Goal: Obtain resource: Download file/media

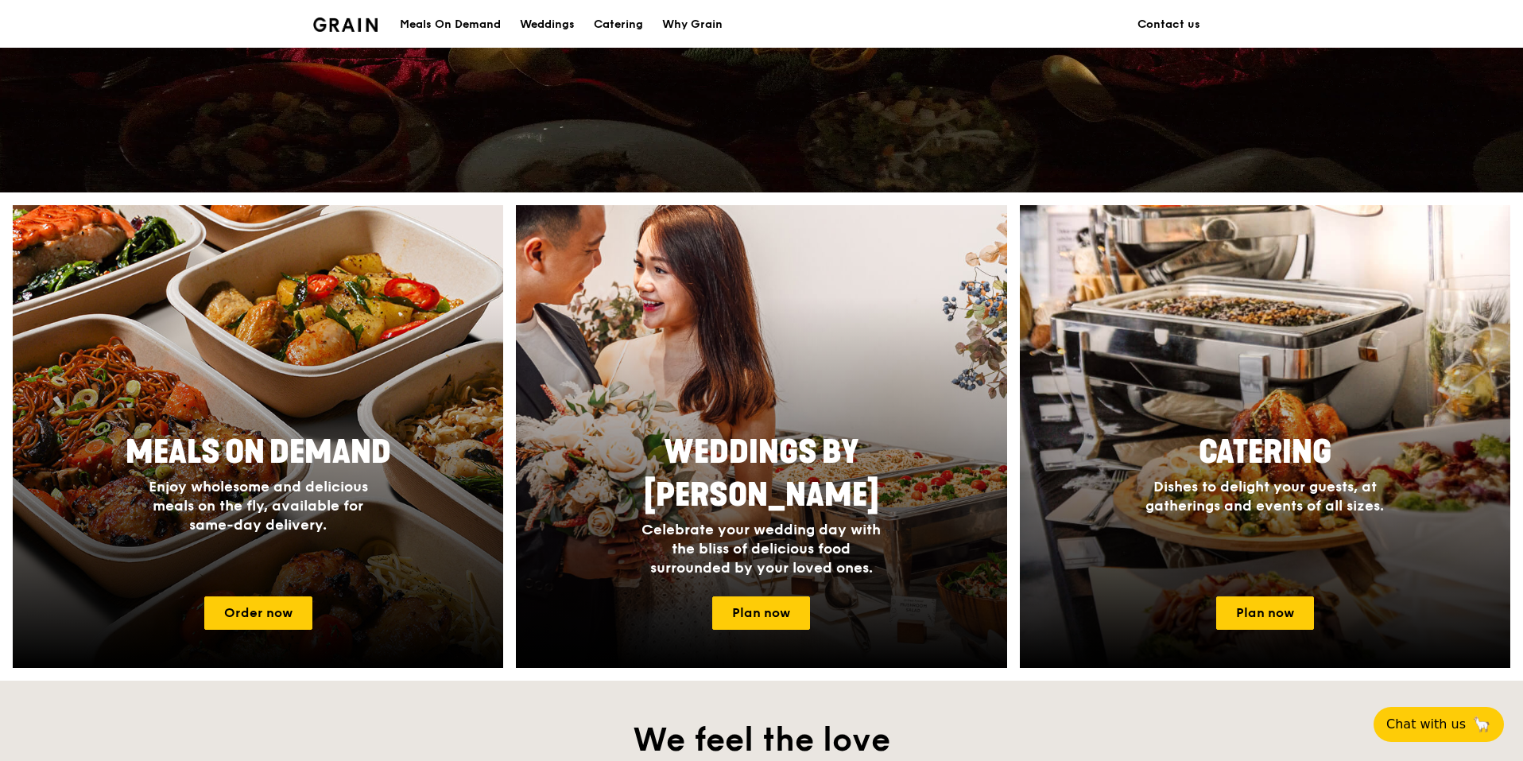
scroll to position [477, 0]
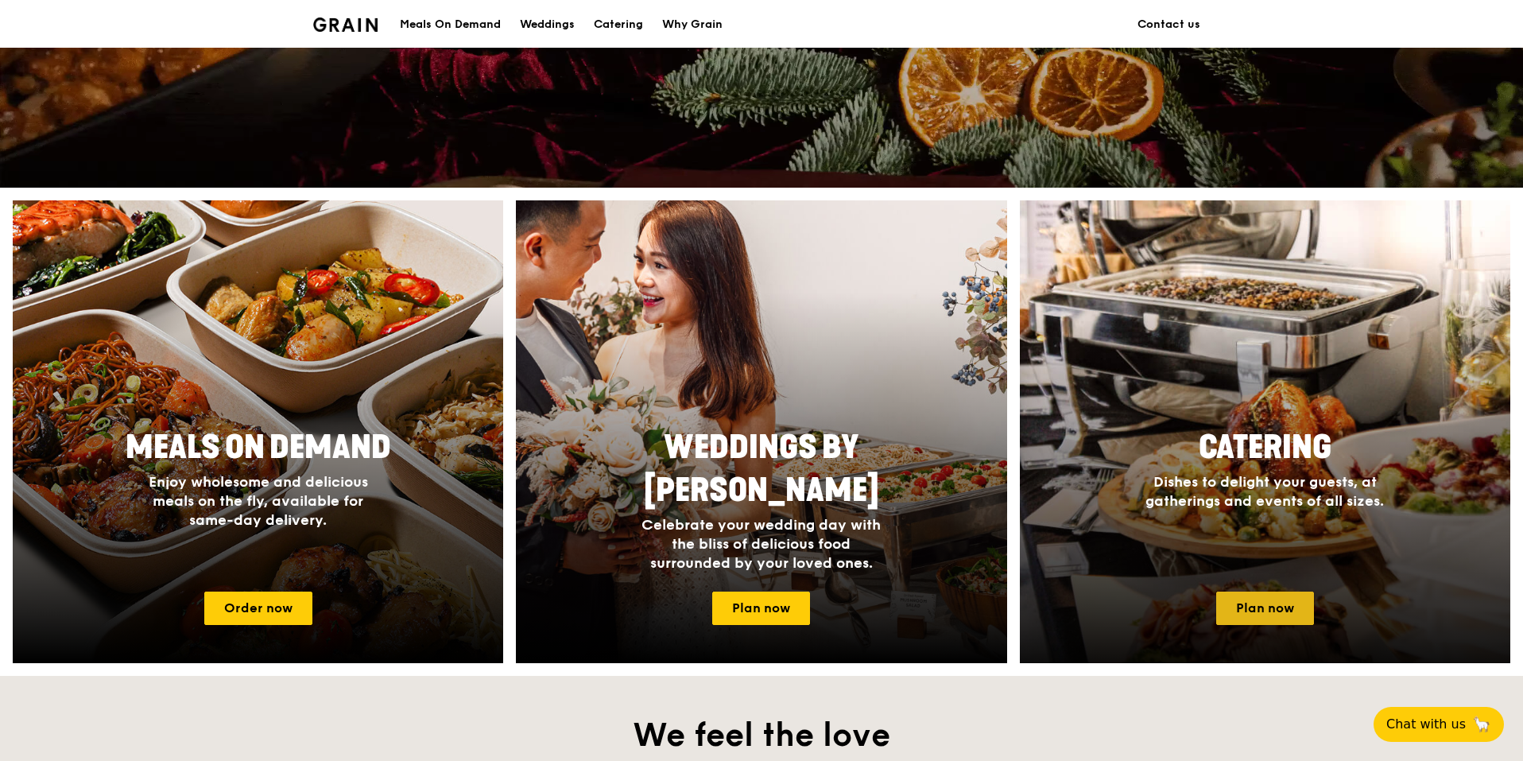
click at [1267, 609] on link "Plan now" at bounding box center [1265, 608] width 98 height 33
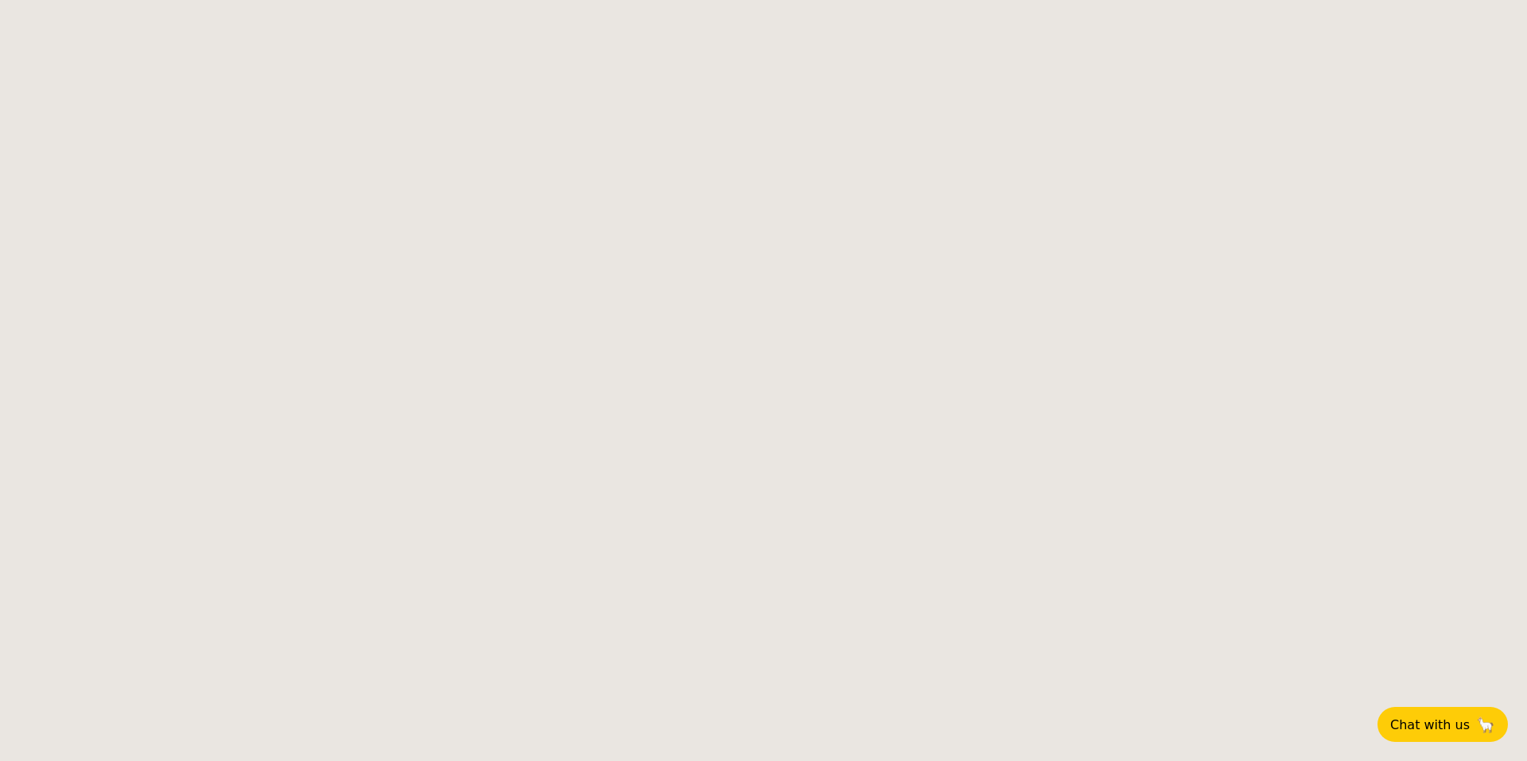
select select
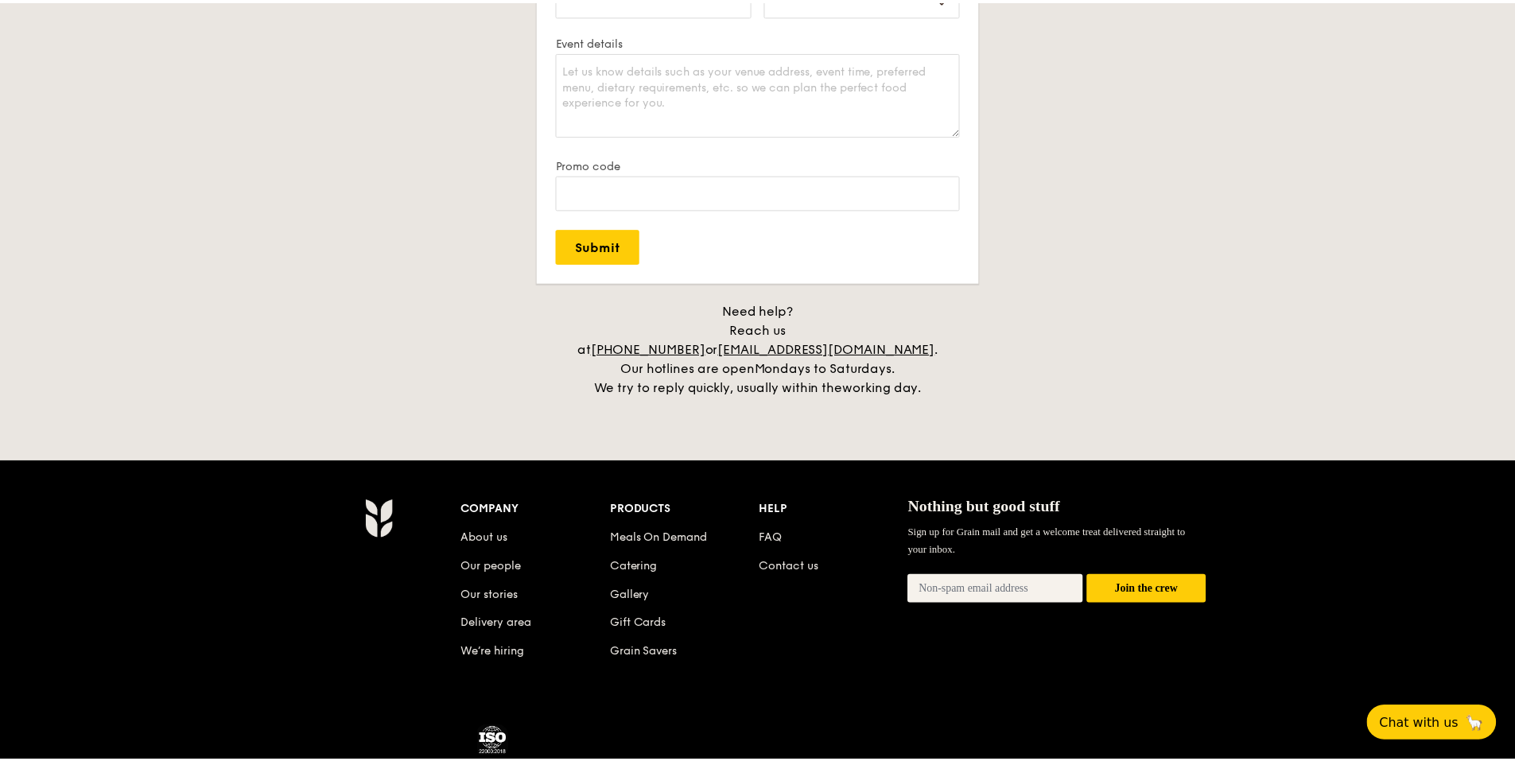
scroll to position [3019, 0]
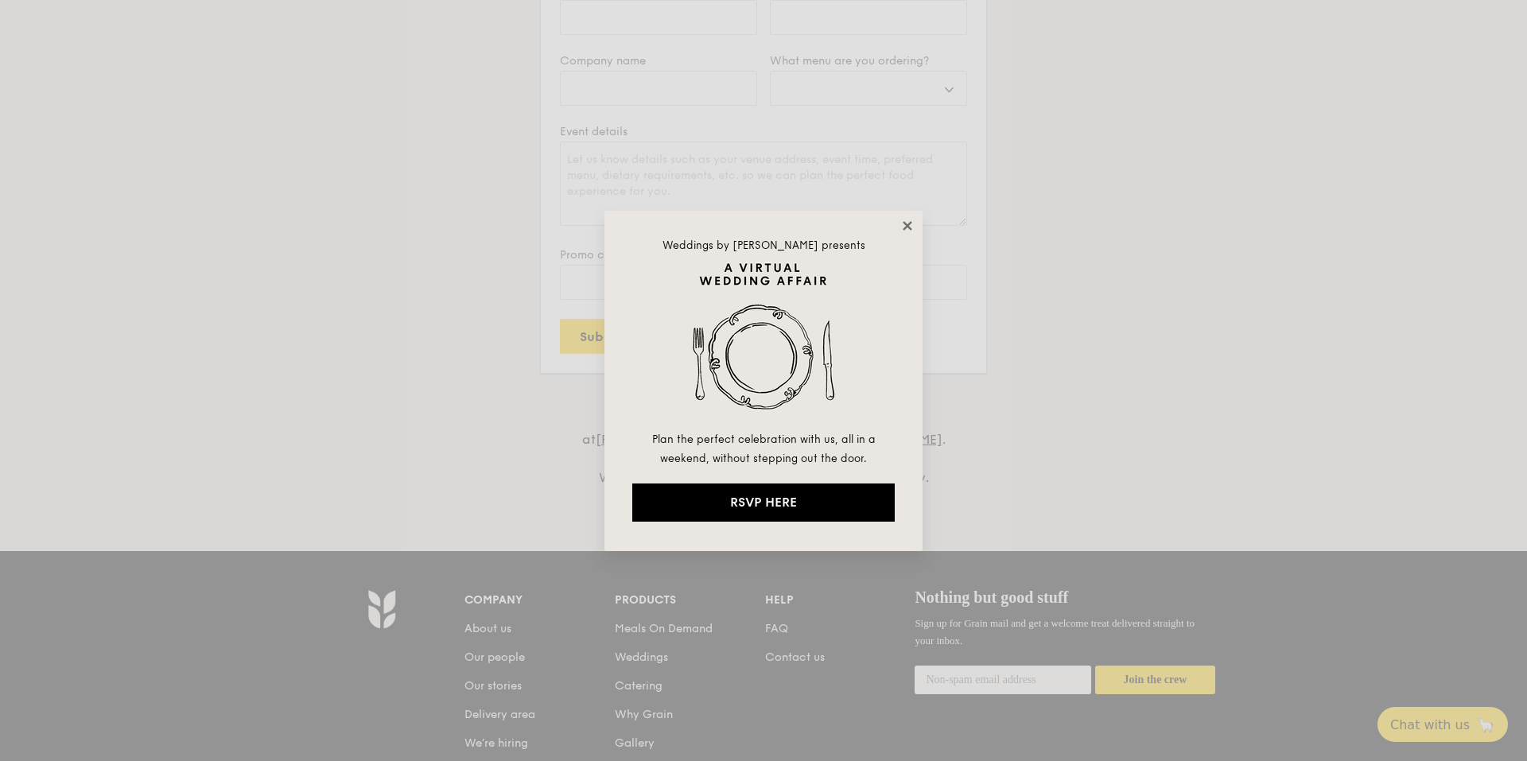
click at [907, 219] on icon at bounding box center [907, 226] width 14 height 14
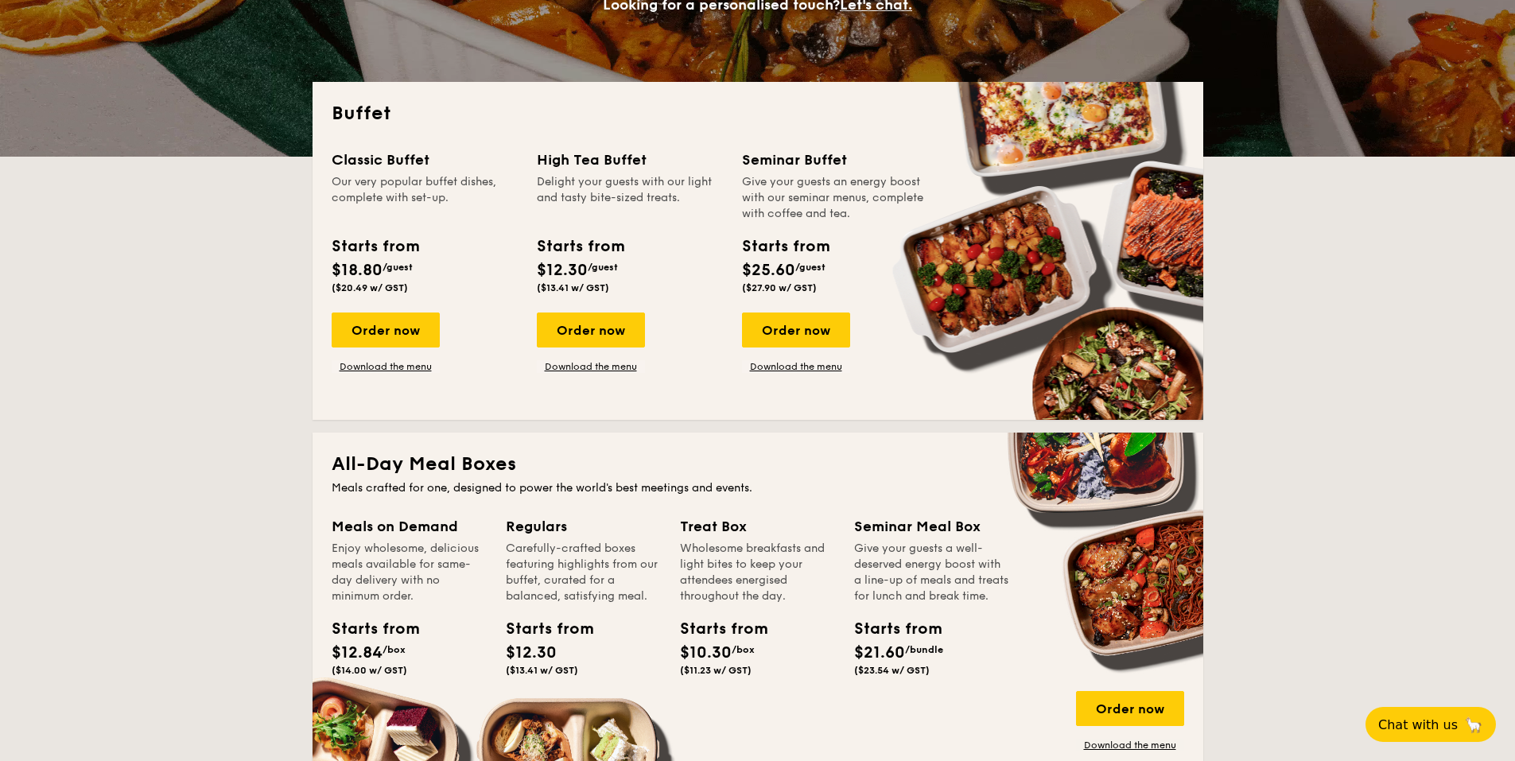
scroll to position [241, 0]
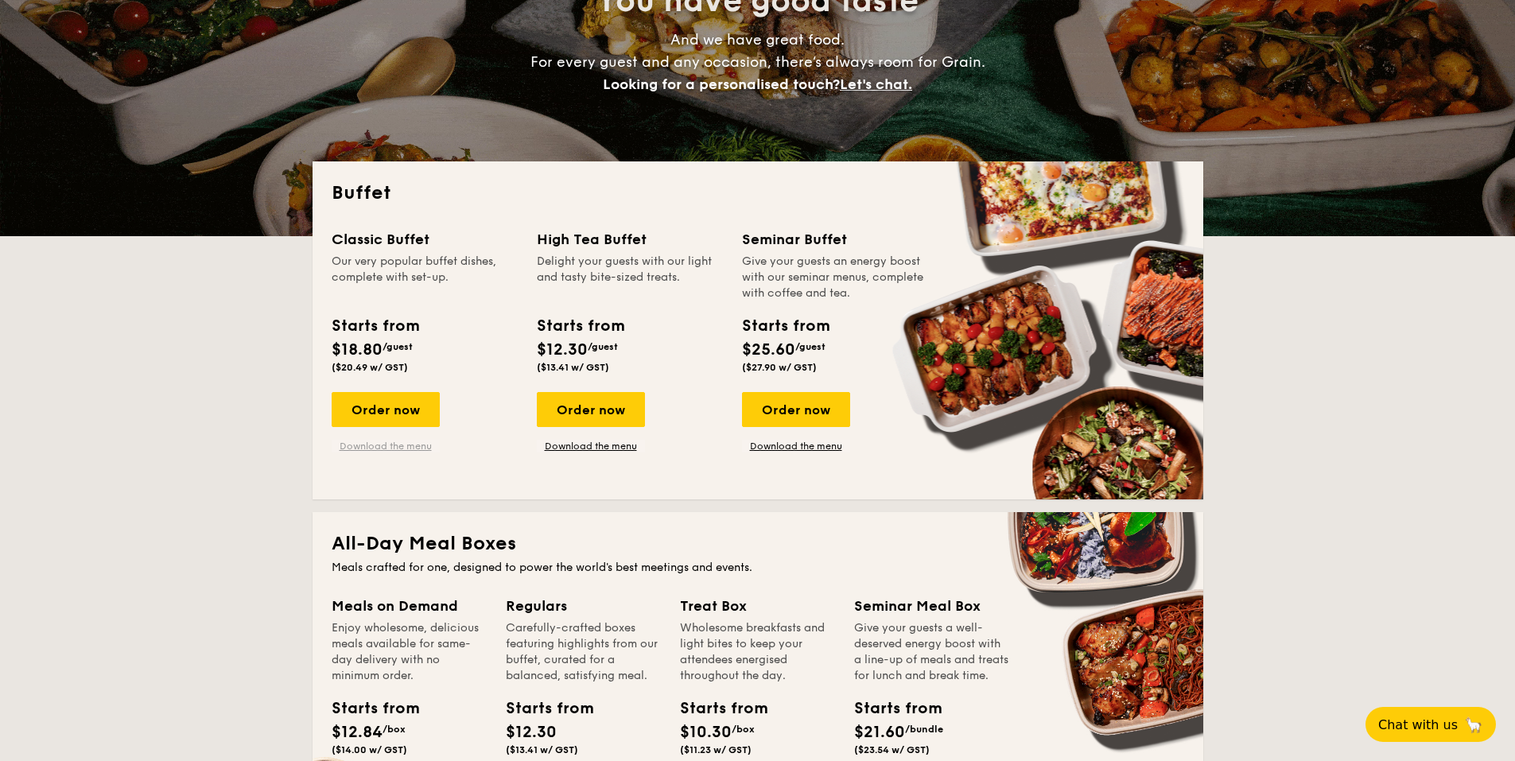
click at [382, 449] on link "Download the menu" at bounding box center [386, 446] width 108 height 13
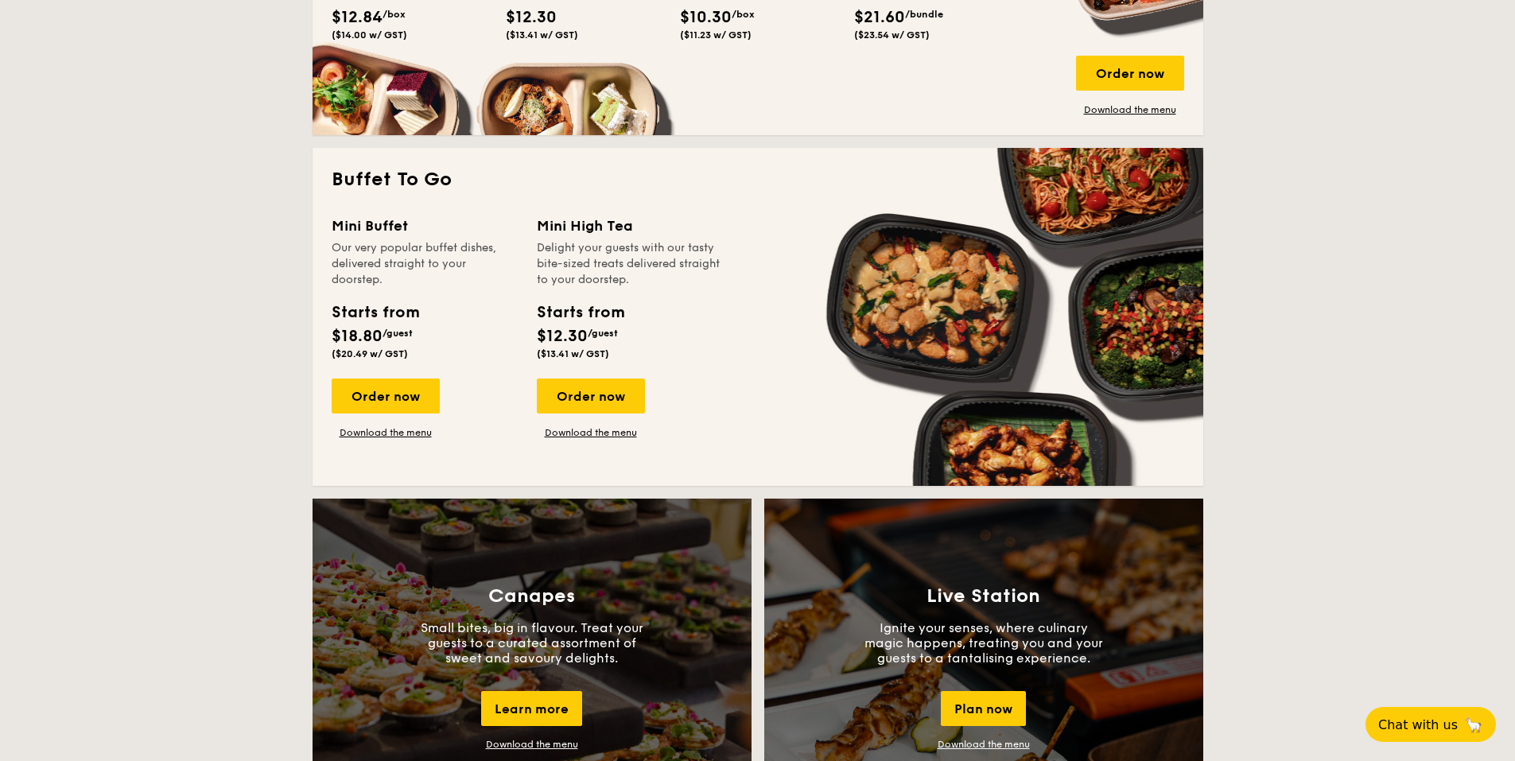
scroll to position [1195, 0]
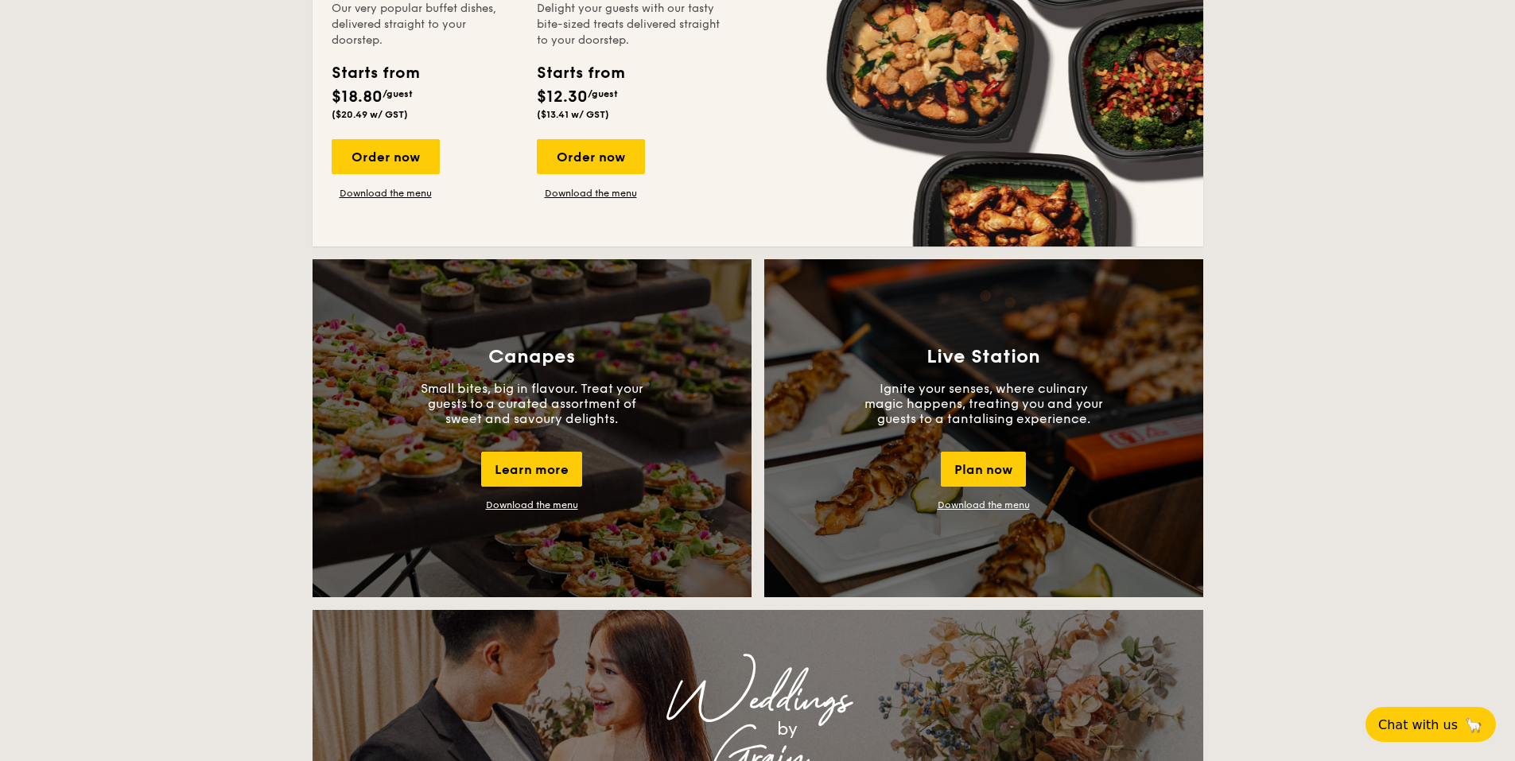
click at [977, 506] on link "Download the menu" at bounding box center [983, 504] width 92 height 11
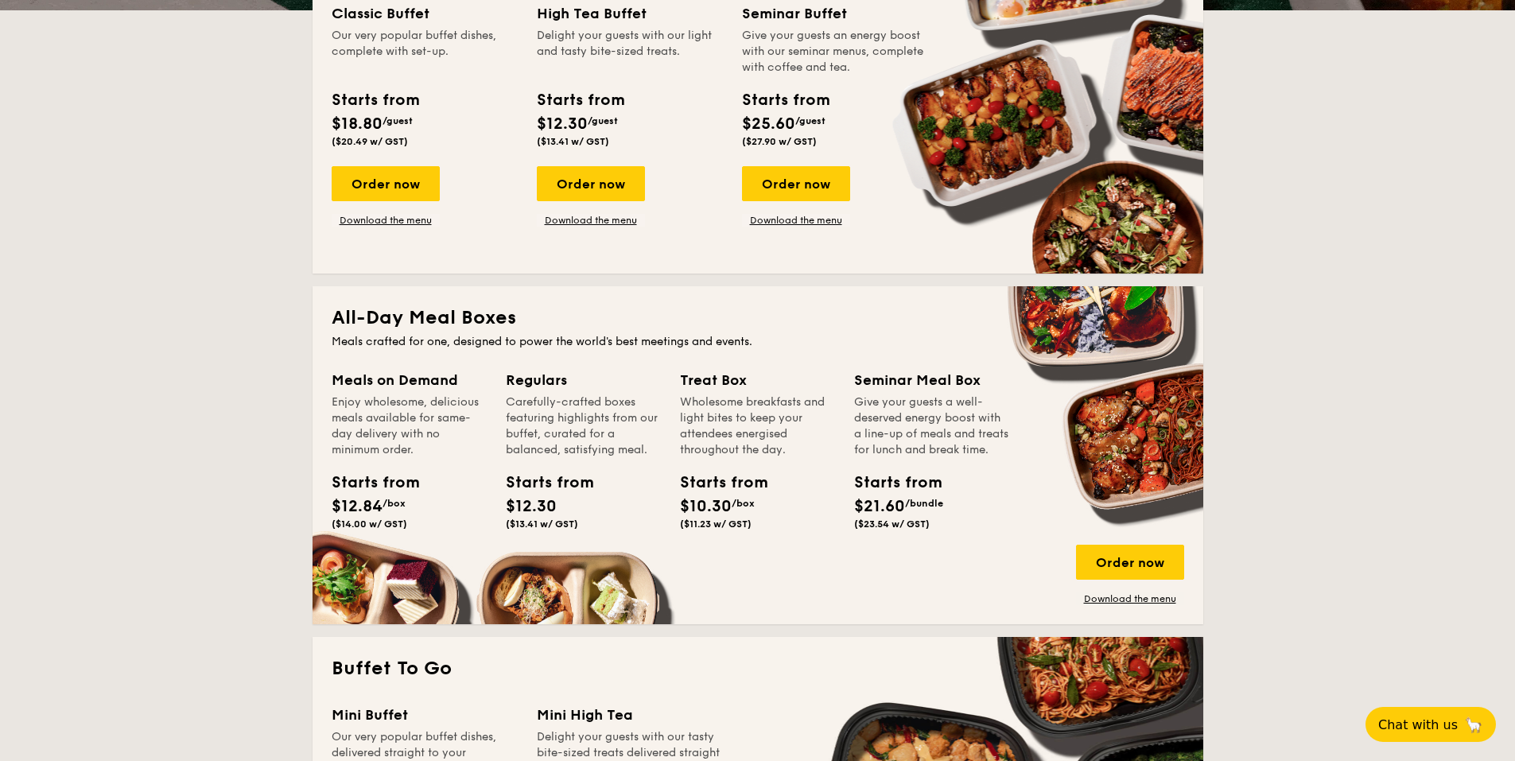
scroll to position [161, 0]
